Goal: Task Accomplishment & Management: Complete application form

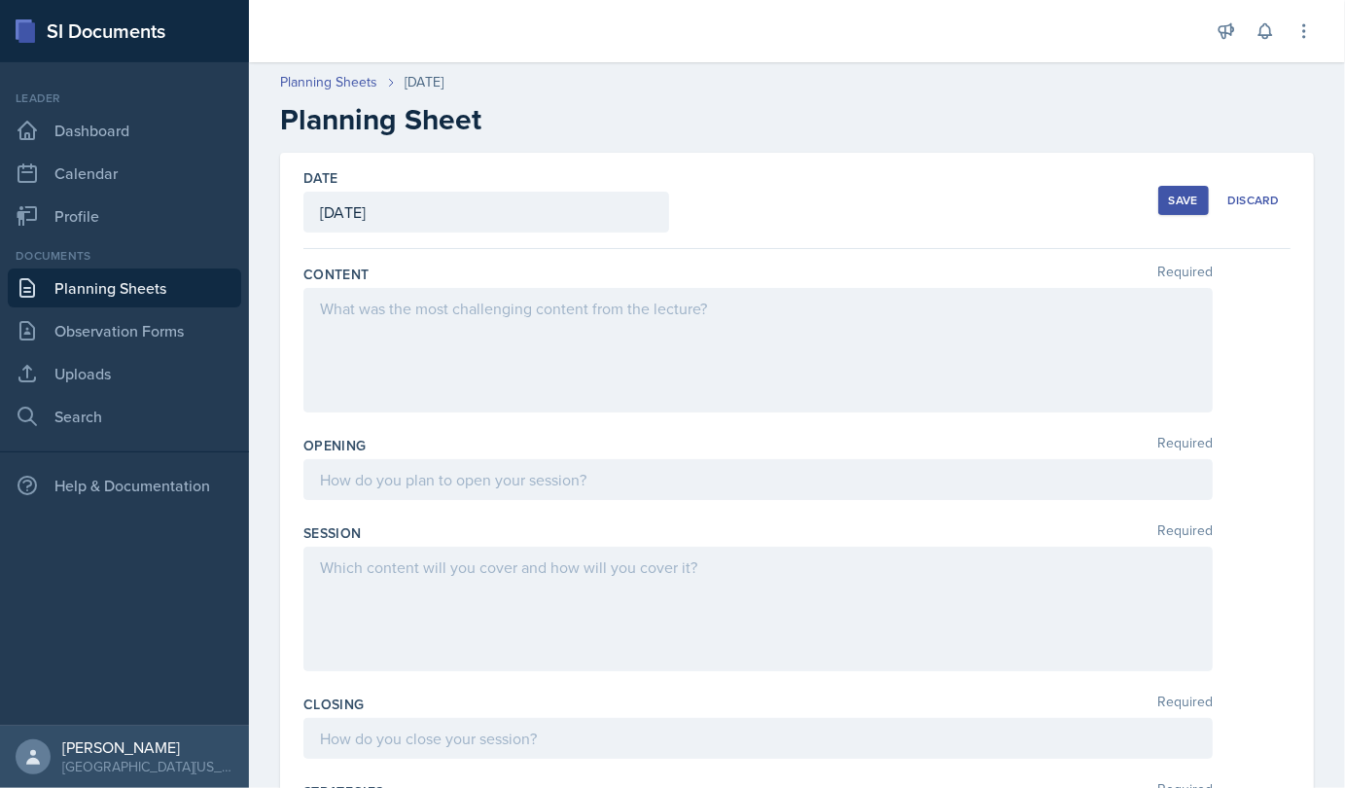
click at [563, 321] on div at bounding box center [757, 350] width 909 height 124
click at [563, 321] on div at bounding box center [758, 311] width 876 height 32
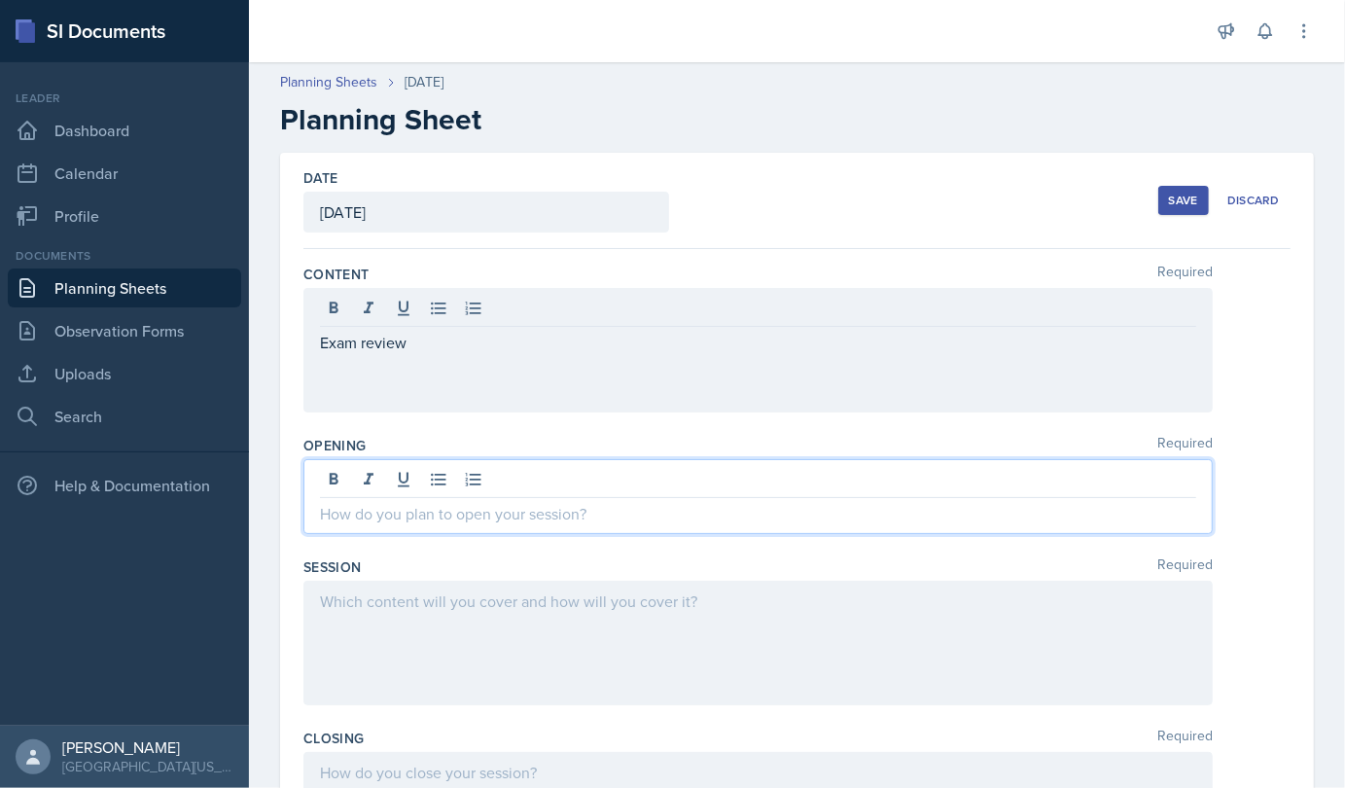
click at [531, 470] on div at bounding box center [757, 496] width 909 height 75
drag, startPoint x: 441, startPoint y: 516, endPoint x: 458, endPoint y: 555, distance: 42.7
click at [549, 512] on p "Display si expectations slide" at bounding box center [758, 513] width 876 height 23
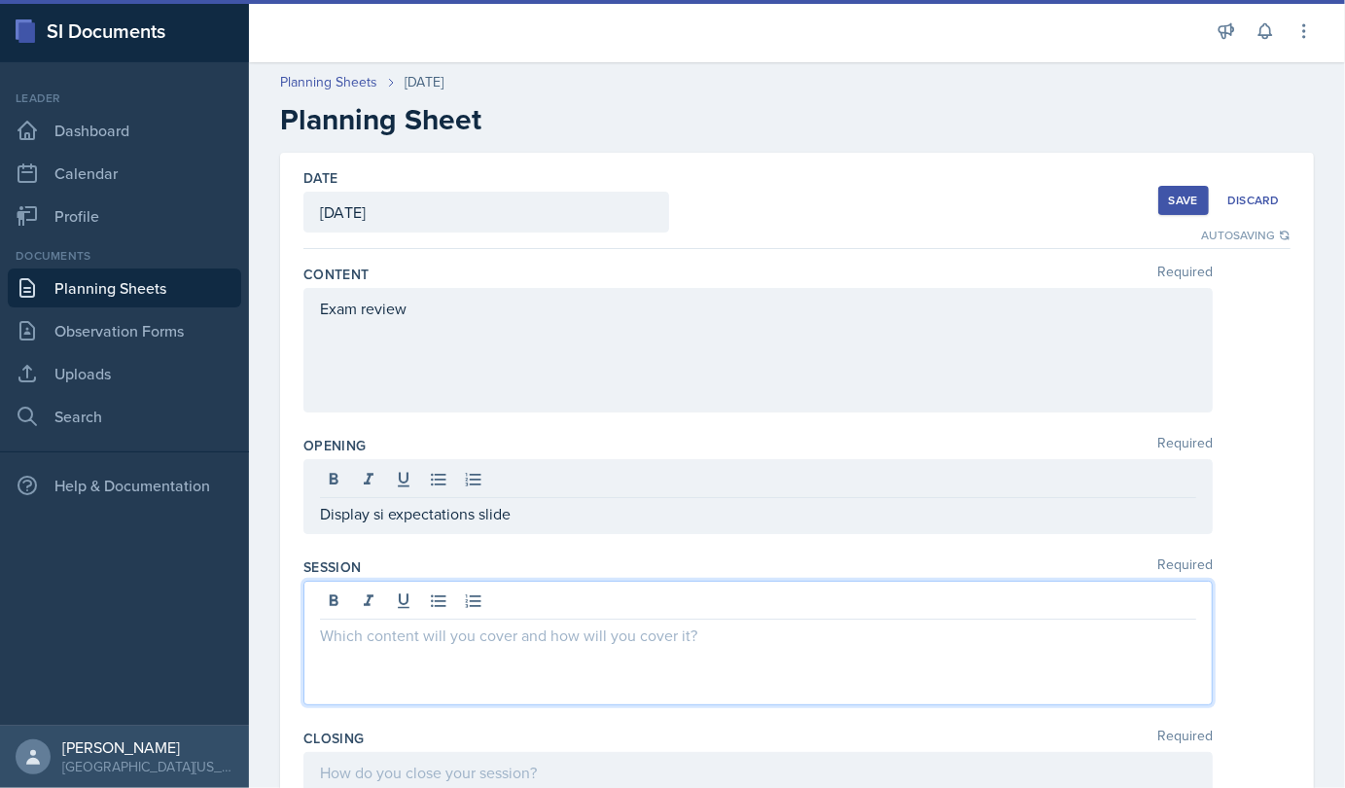
click at [458, 609] on div at bounding box center [757, 643] width 909 height 124
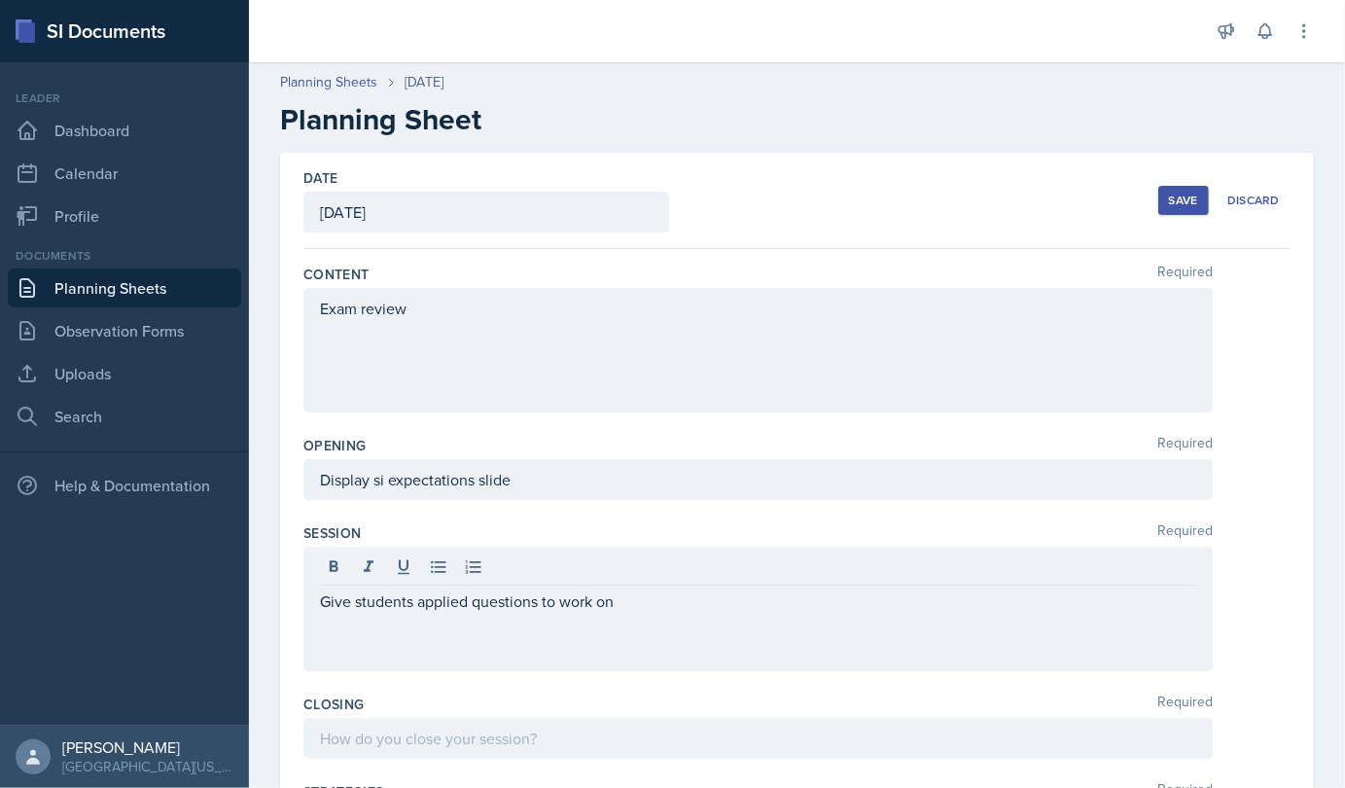
click at [480, 640] on div "Give students applied questions to work on" at bounding box center [757, 609] width 909 height 124
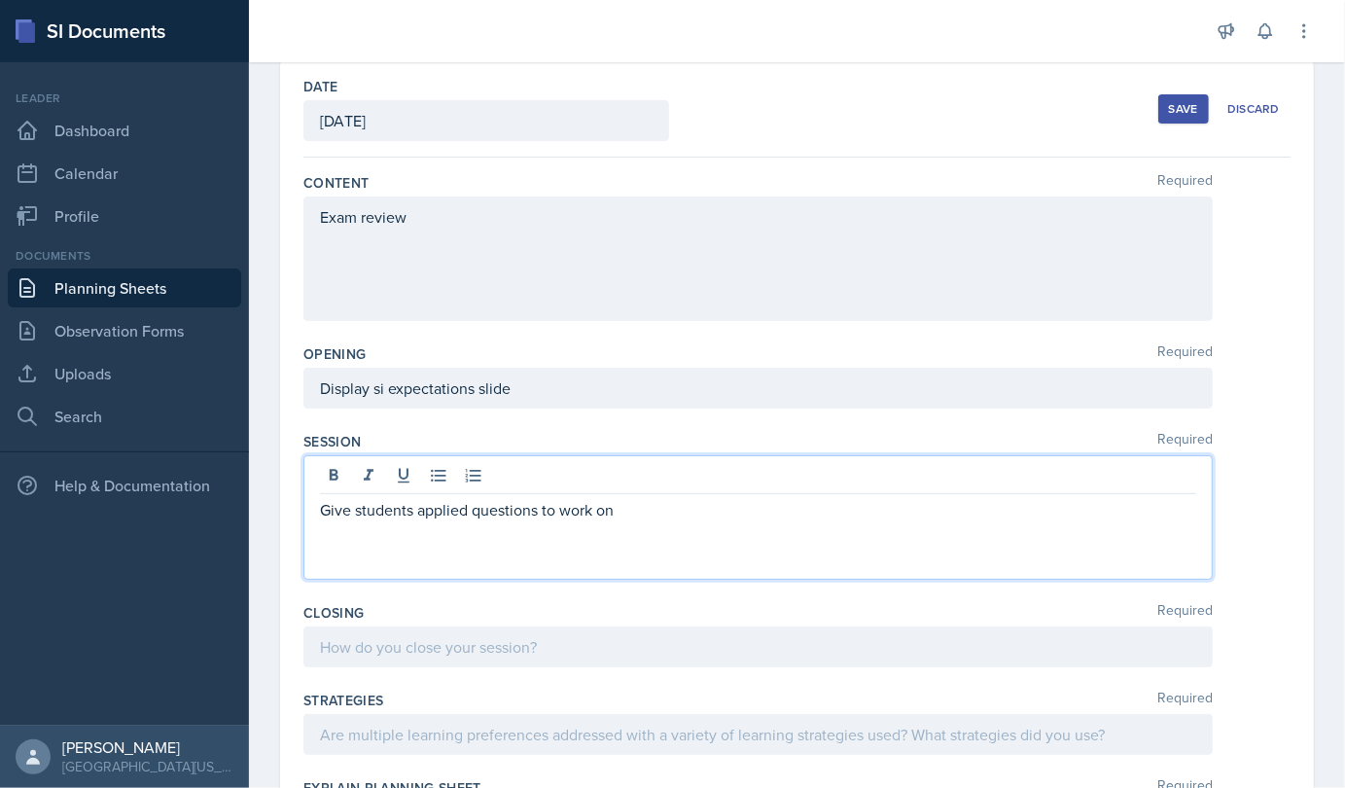
scroll to position [146, 0]
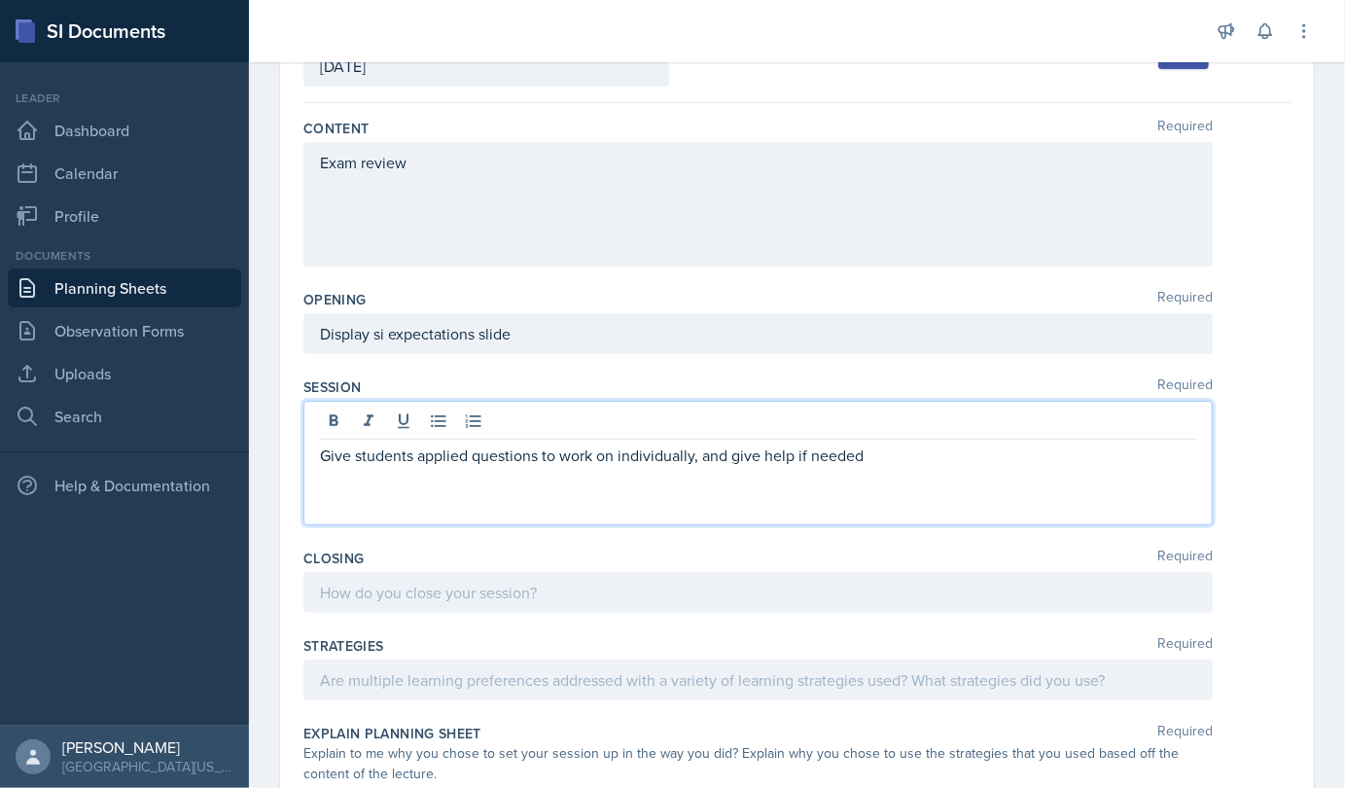
click at [773, 464] on p "Give students applied questions to work on individually, and give help if needed" at bounding box center [758, 455] width 876 height 23
click at [698, 454] on p "Give students applied questions to work on individually, and give help if needed" at bounding box center [758, 455] width 876 height 23
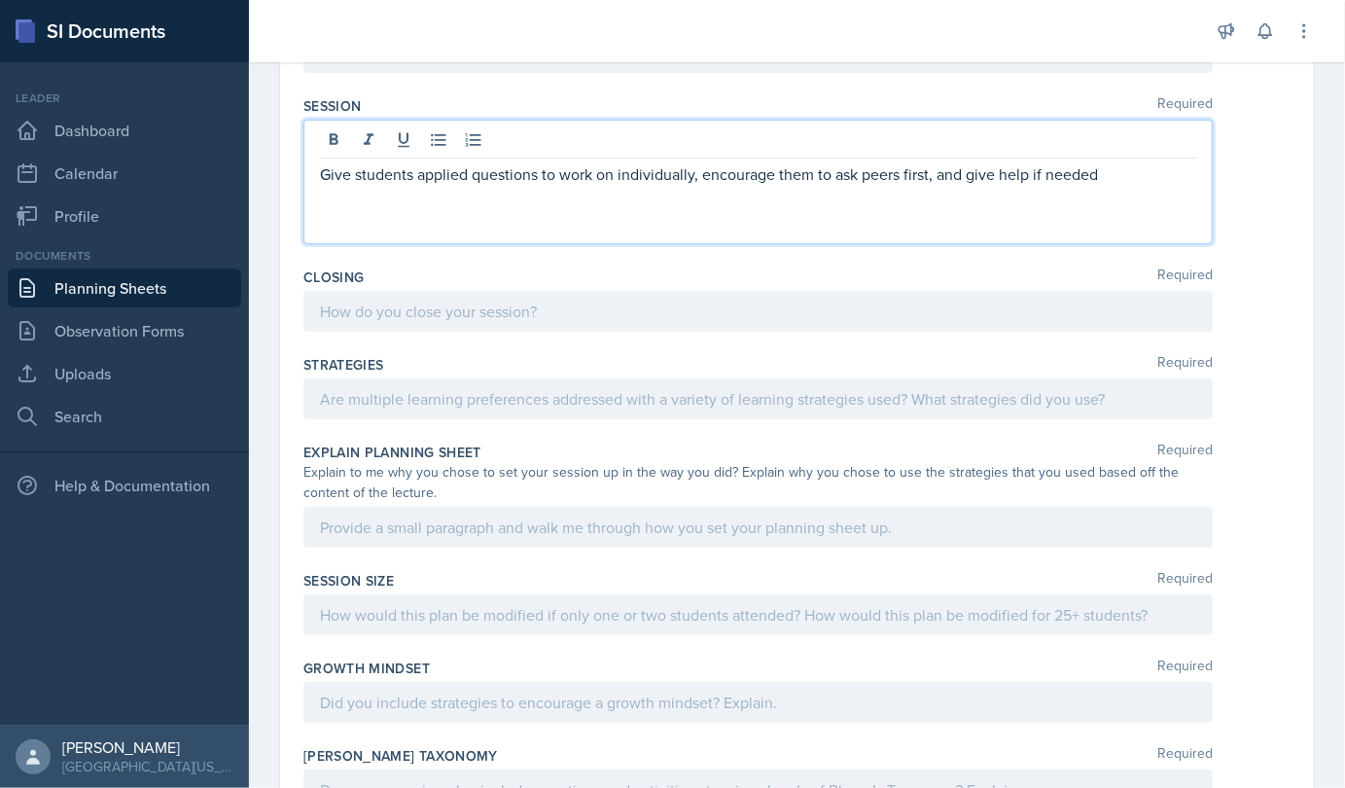
scroll to position [461, 0]
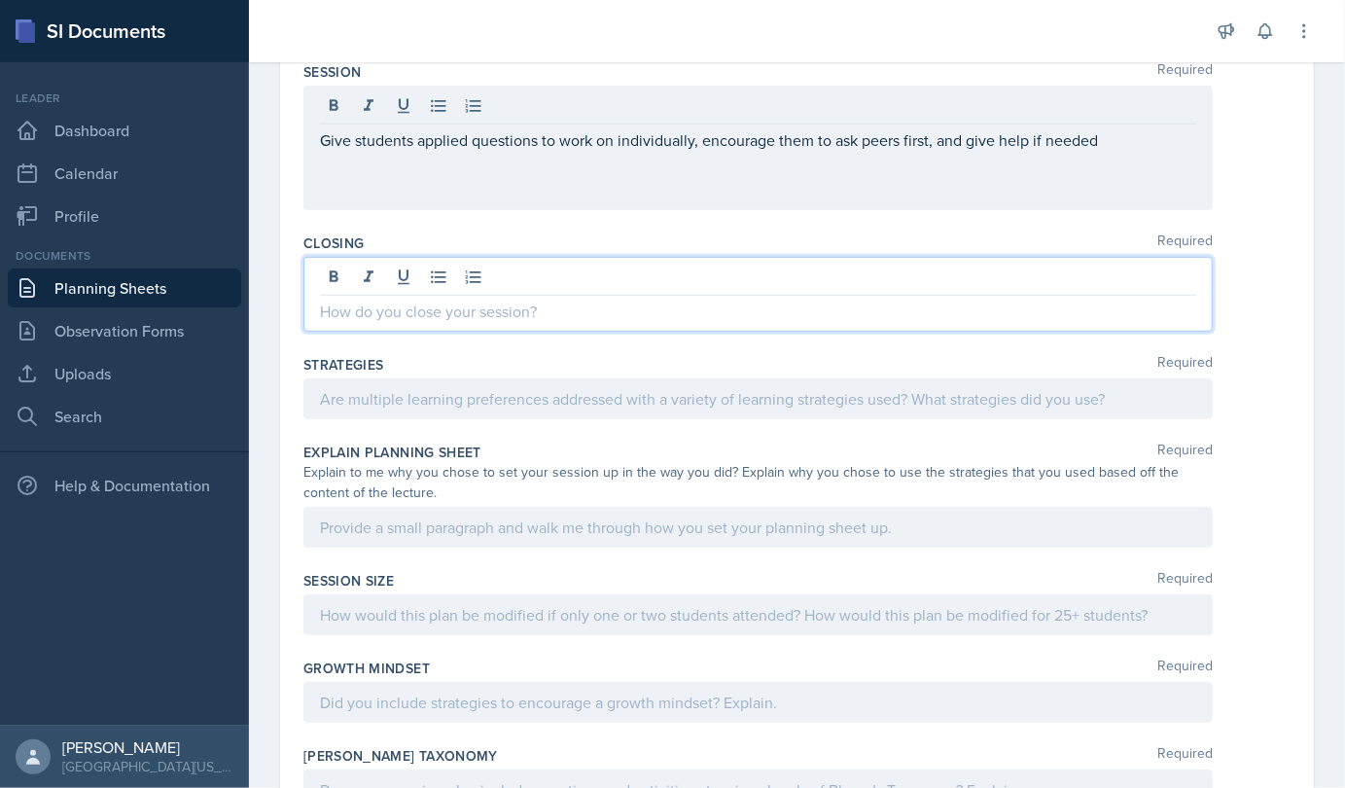
click at [553, 315] on p at bounding box center [758, 311] width 876 height 23
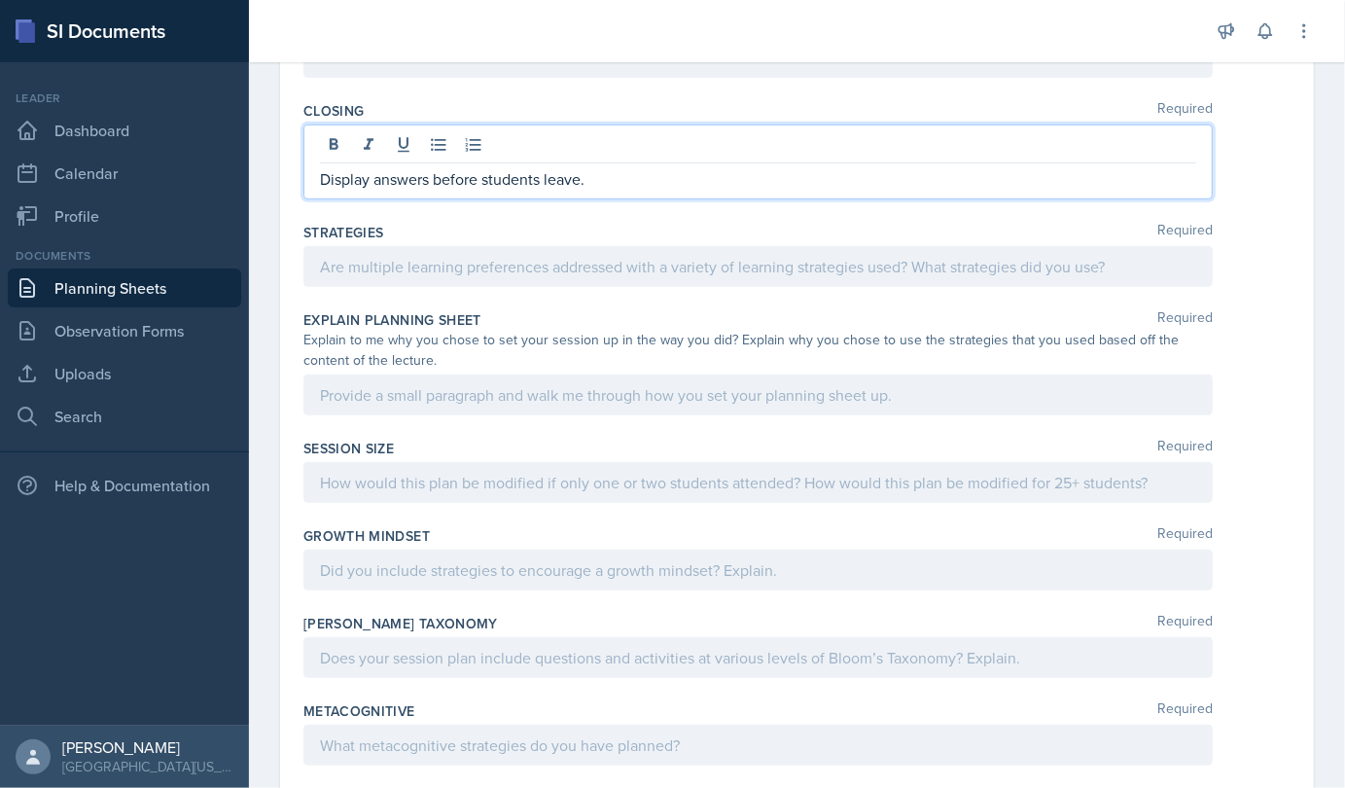
scroll to position [638, 0]
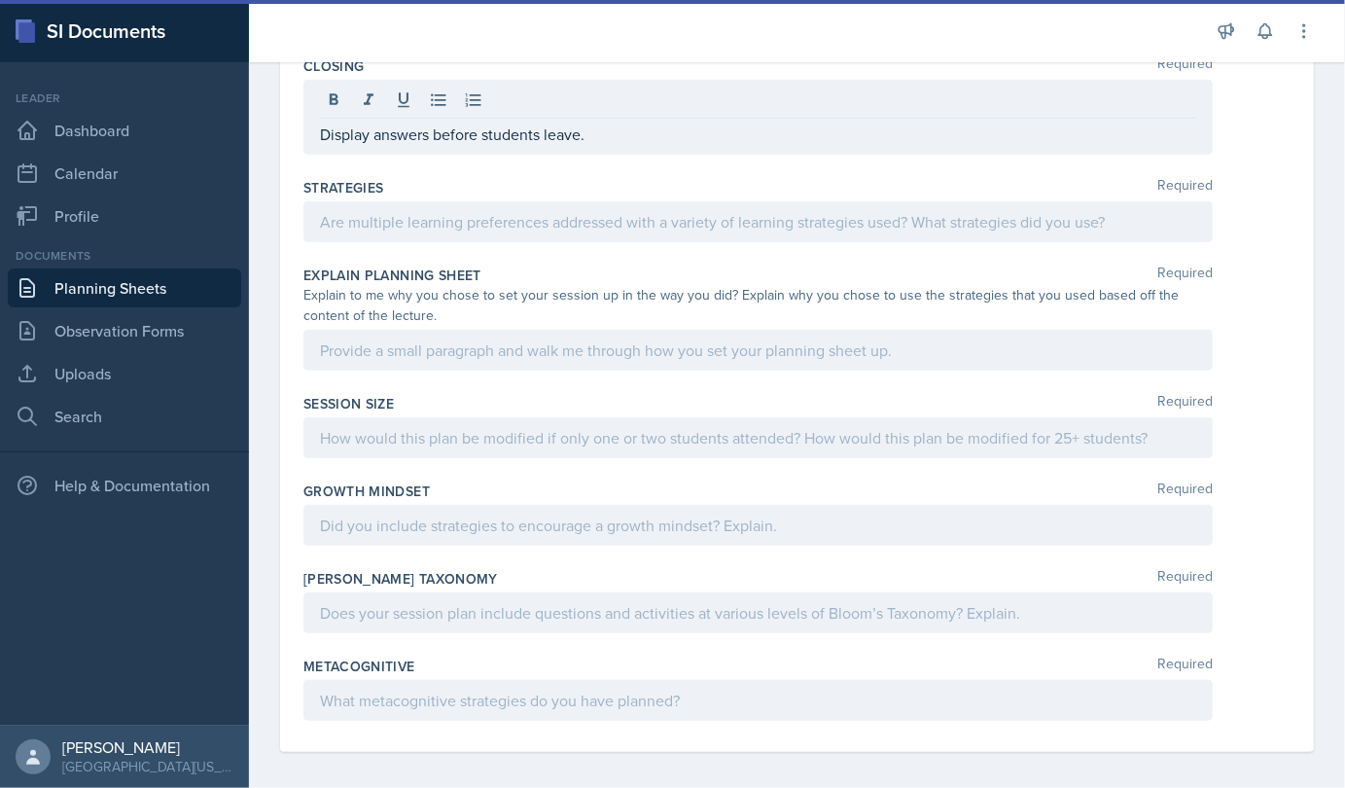
click at [734, 386] on div "Session Size Required" at bounding box center [796, 430] width 987 height 88
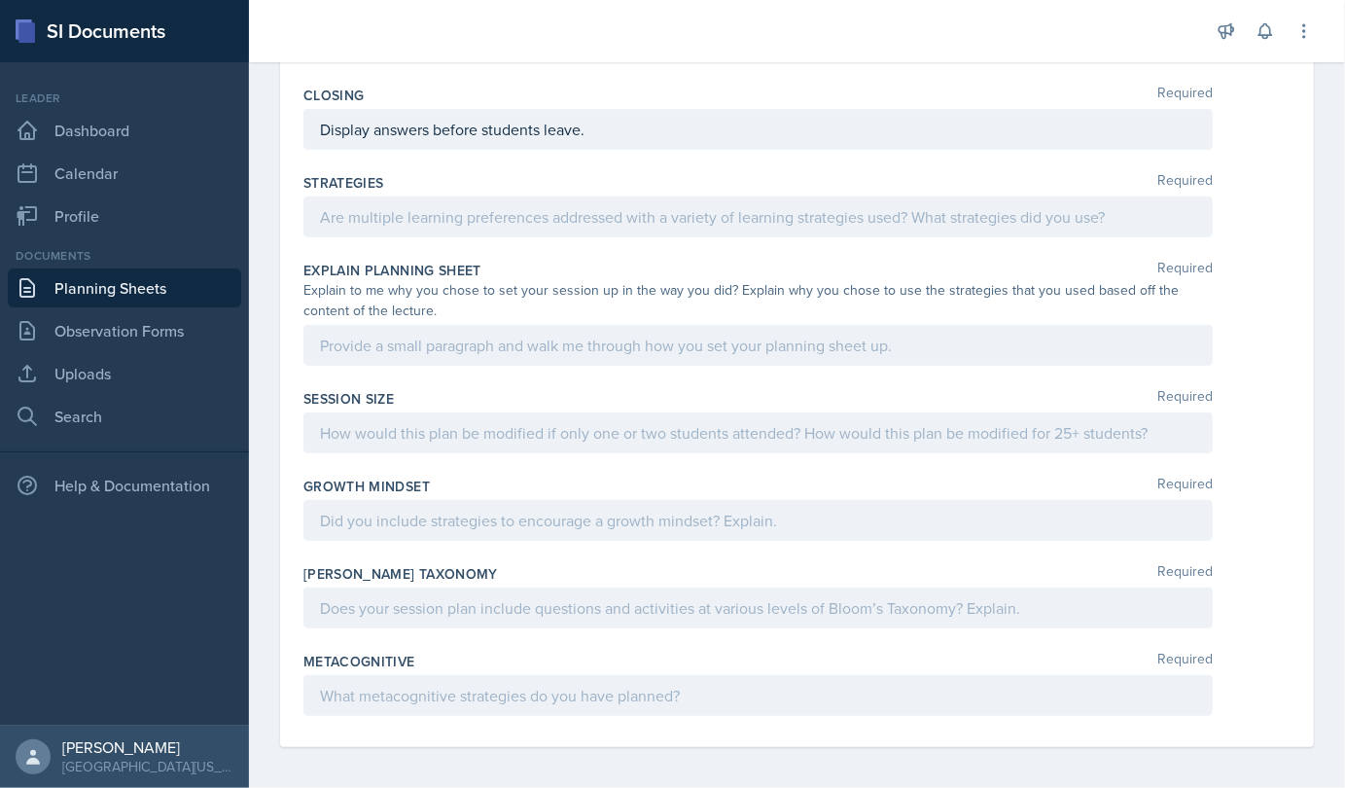
scroll to position [642, 0]
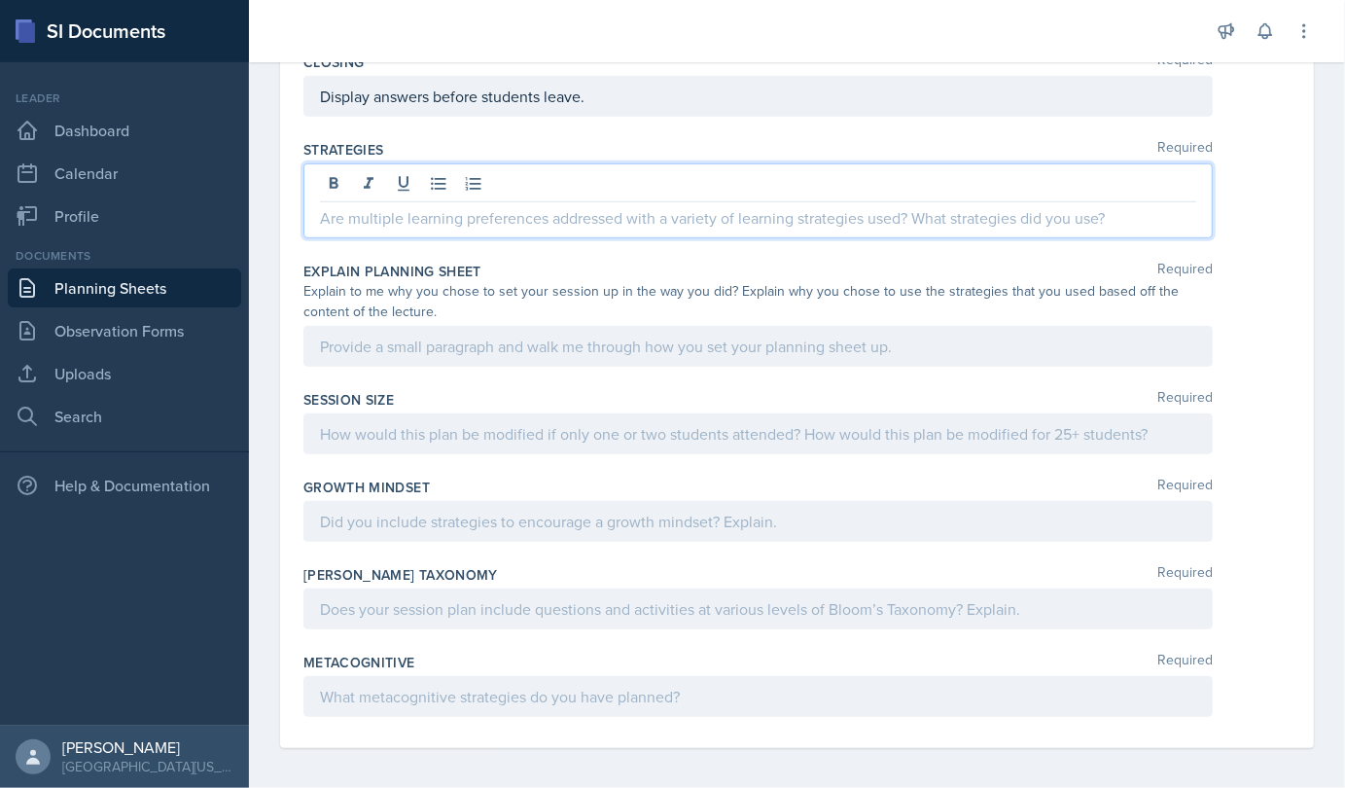
click at [524, 218] on p at bounding box center [758, 217] width 876 height 23
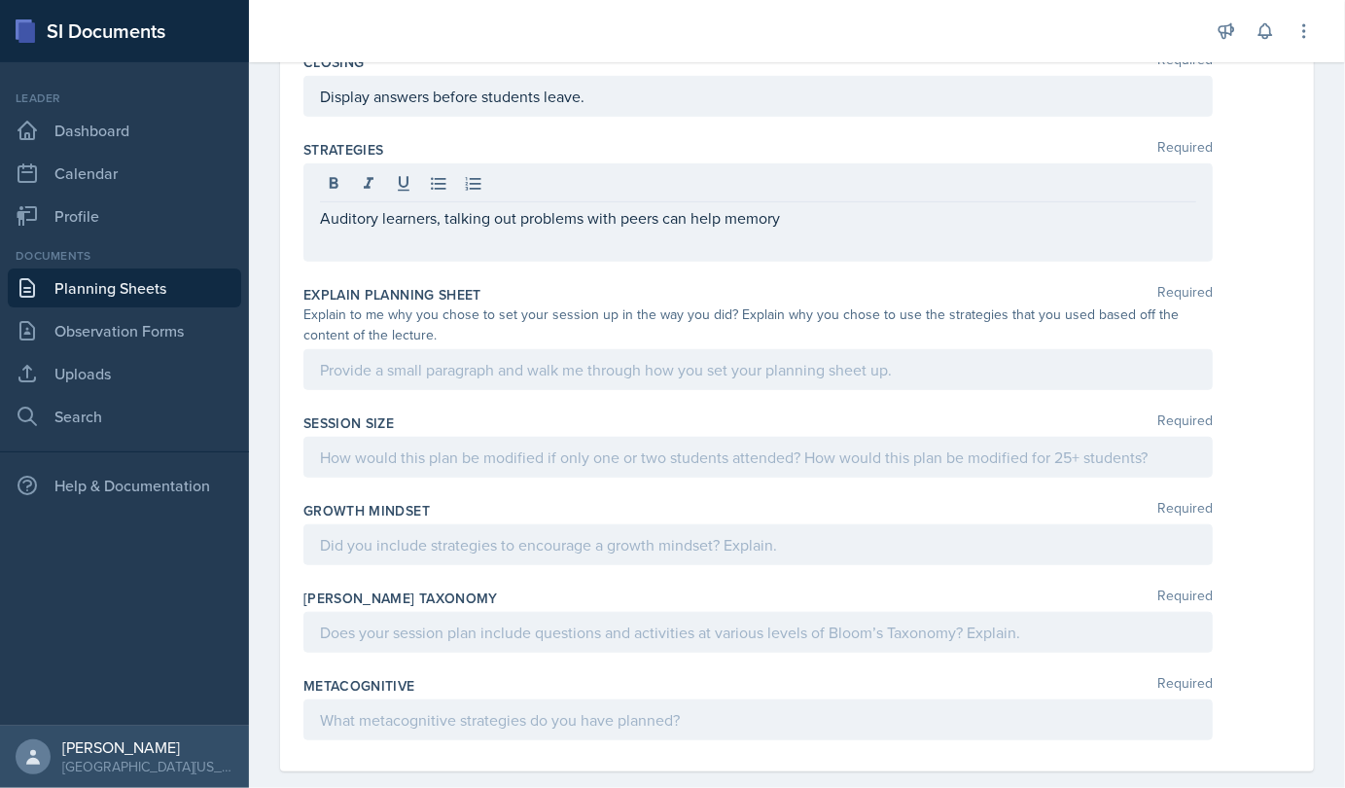
drag, startPoint x: 358, startPoint y: 260, endPoint x: 335, endPoint y: 254, distance: 24.1
click at [335, 254] on div "Strategies Required Auditory learners, talking out problems with peers can help…" at bounding box center [796, 204] width 987 height 145
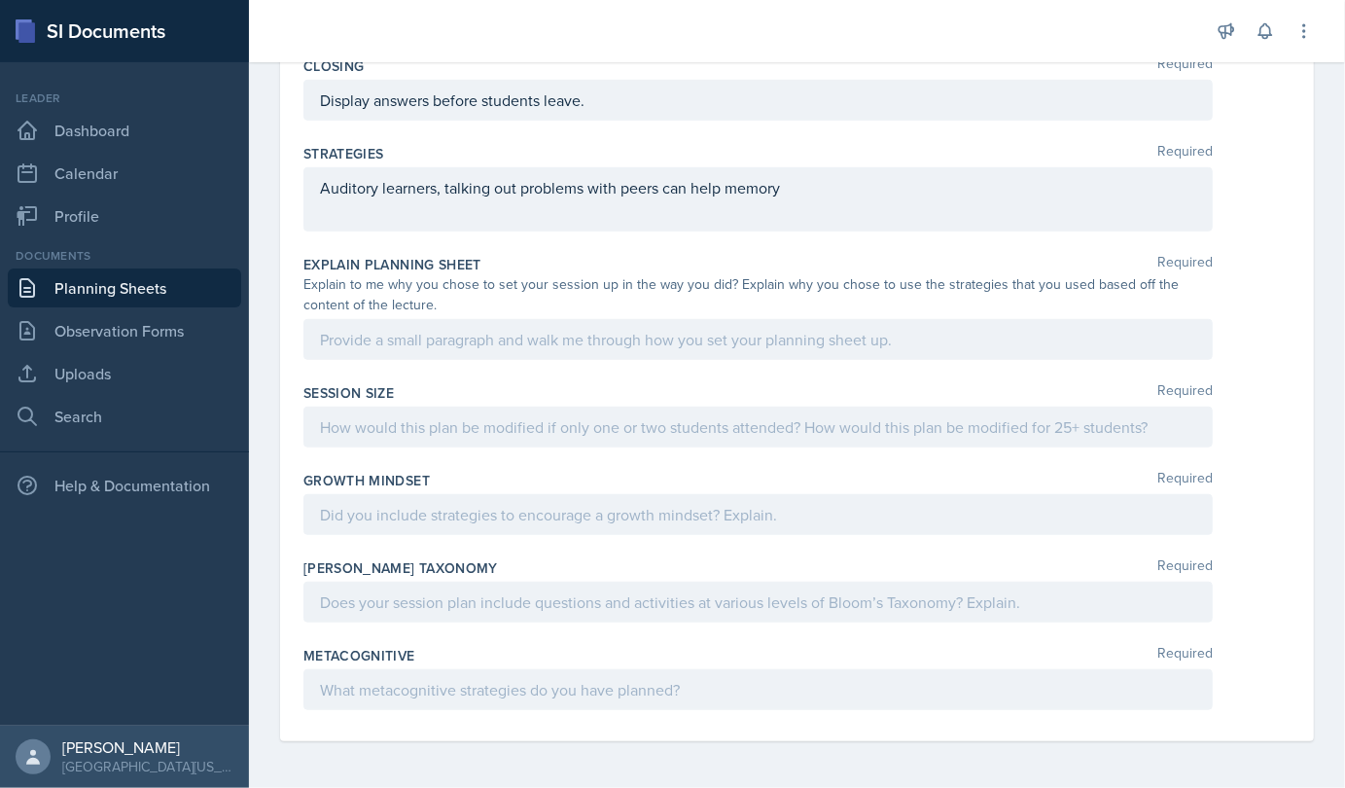
scroll to position [632, 0]
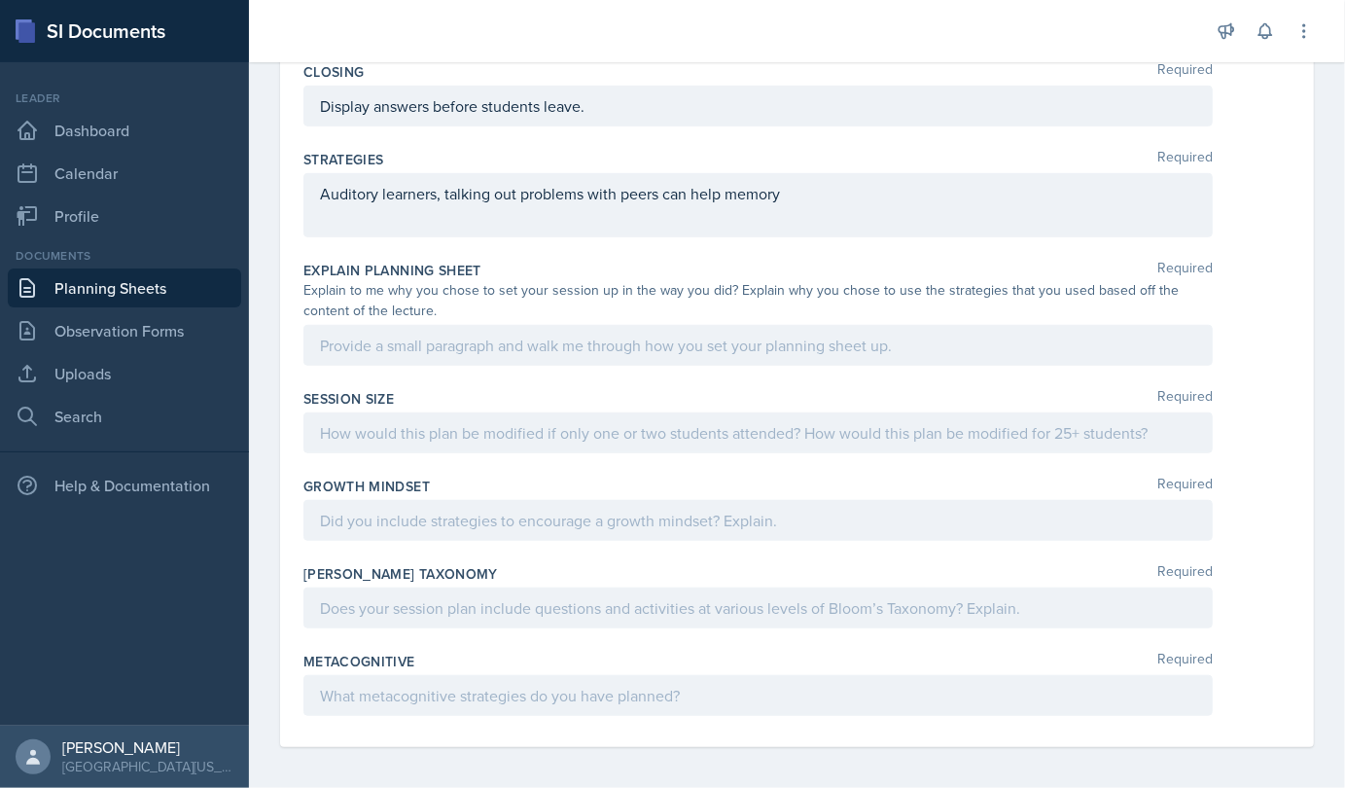
click at [335, 254] on div "Explain Planning Sheet Required Explain to me why you chose to set your session…" at bounding box center [796, 317] width 987 height 128
click at [326, 228] on div "Auditory learners, talking out problems with peers can help memory" at bounding box center [757, 205] width 909 height 64
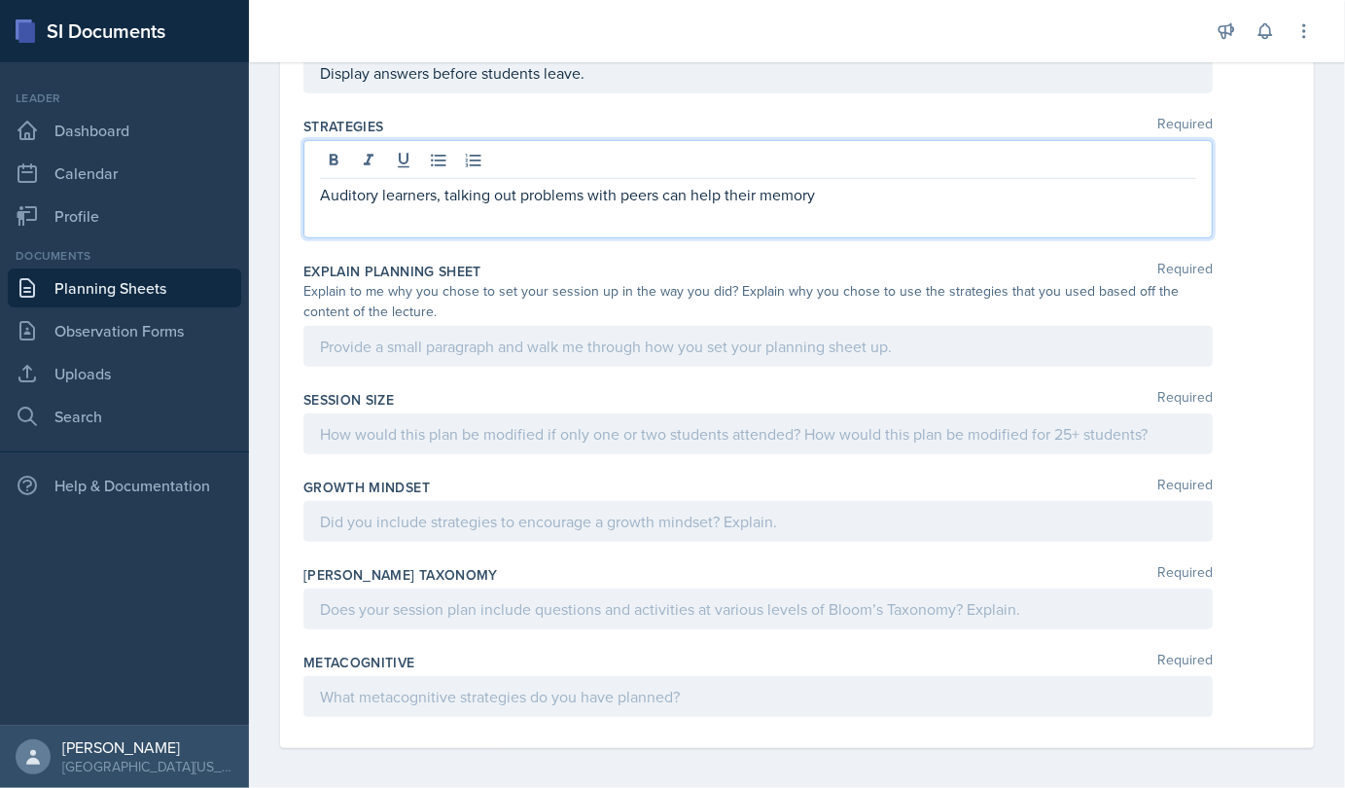
click at [367, 218] on p at bounding box center [758, 217] width 876 height 23
click at [499, 209] on p "Visual learners can learn" at bounding box center [758, 217] width 876 height 23
click at [490, 210] on p "Visual learners can learn working" at bounding box center [758, 217] width 876 height 23
click at [575, 214] on p "Visual learners can learn by working" at bounding box center [758, 217] width 876 height 23
